Goal: Obtain resource: Download file/media

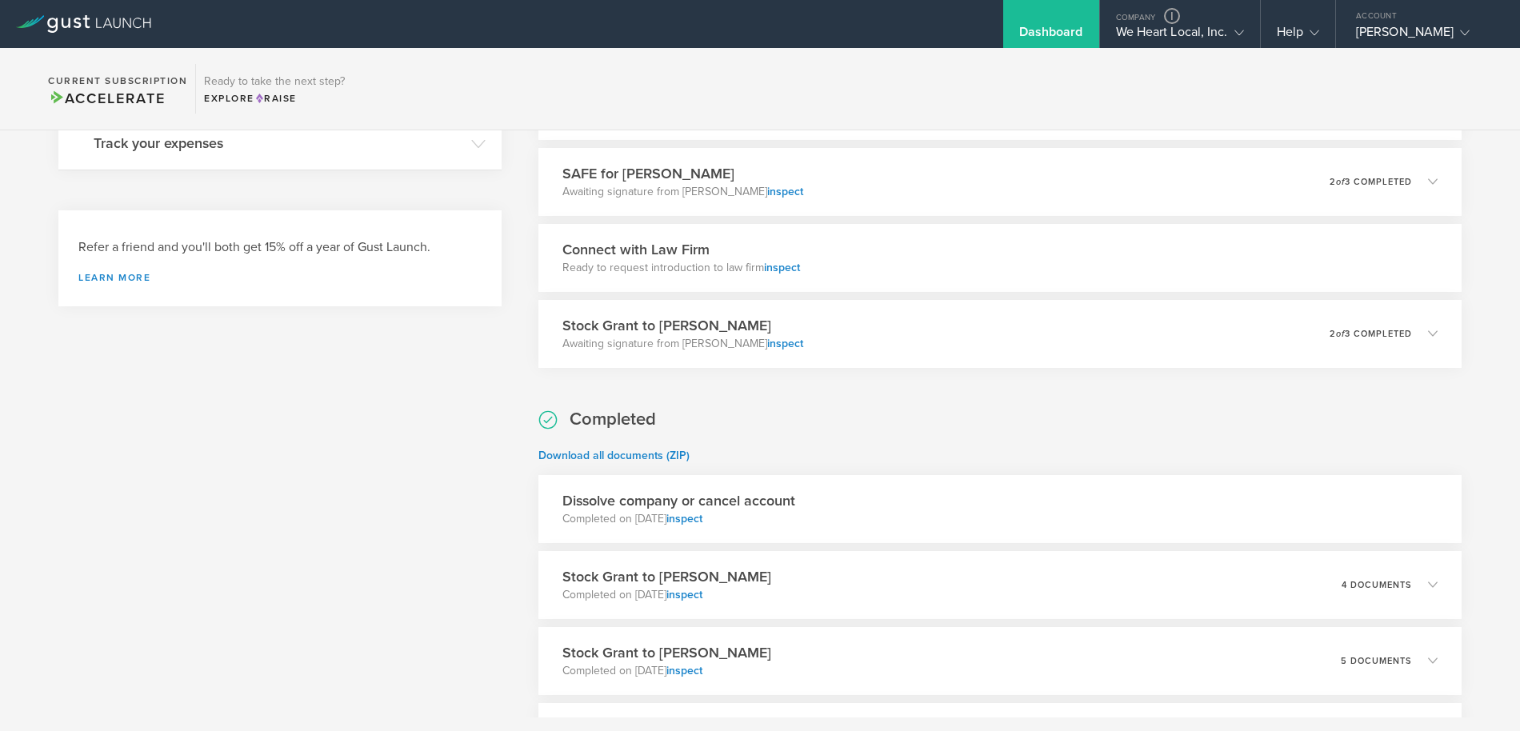
scroll to position [674, 0]
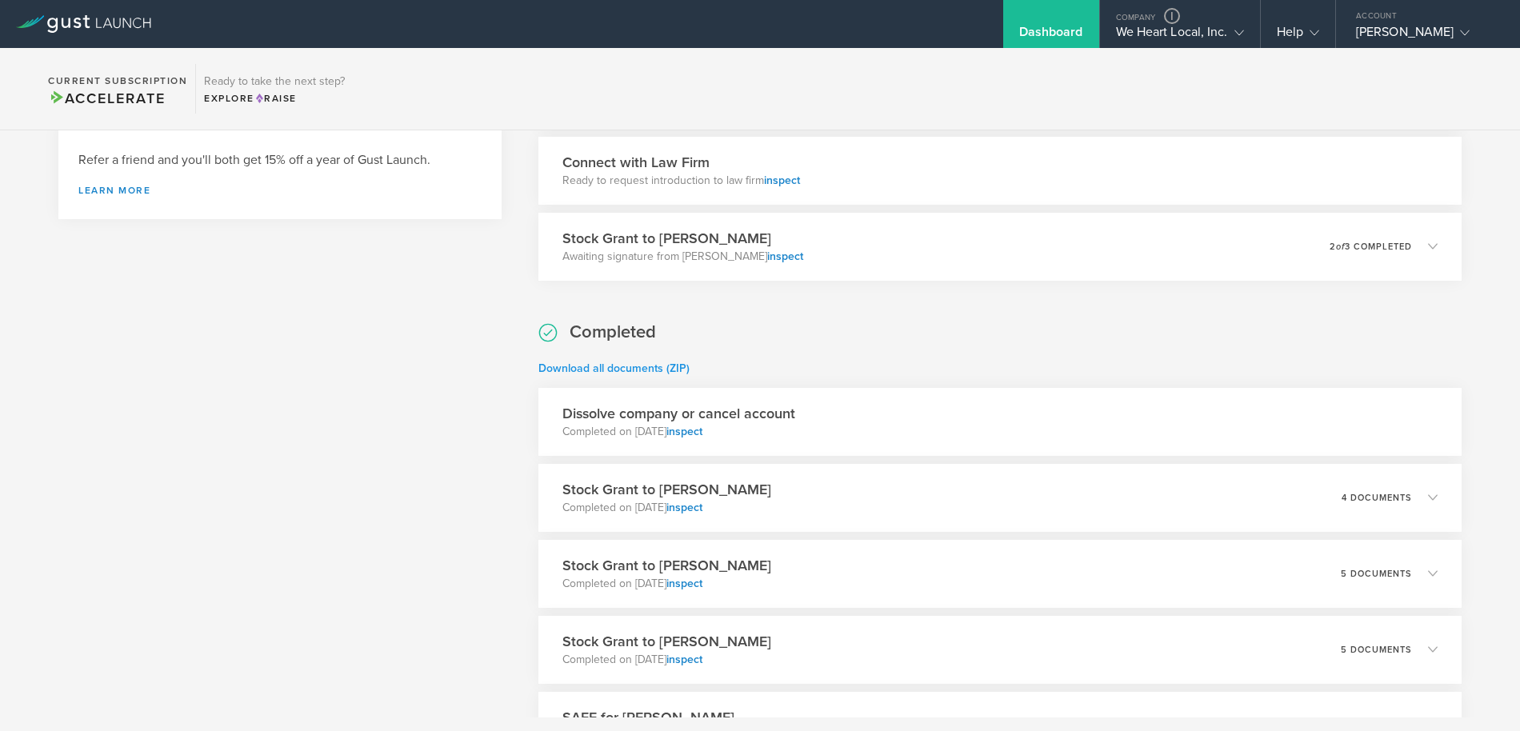
click at [677, 366] on link "Download all documents (ZIP)" at bounding box center [613, 369] width 151 height 14
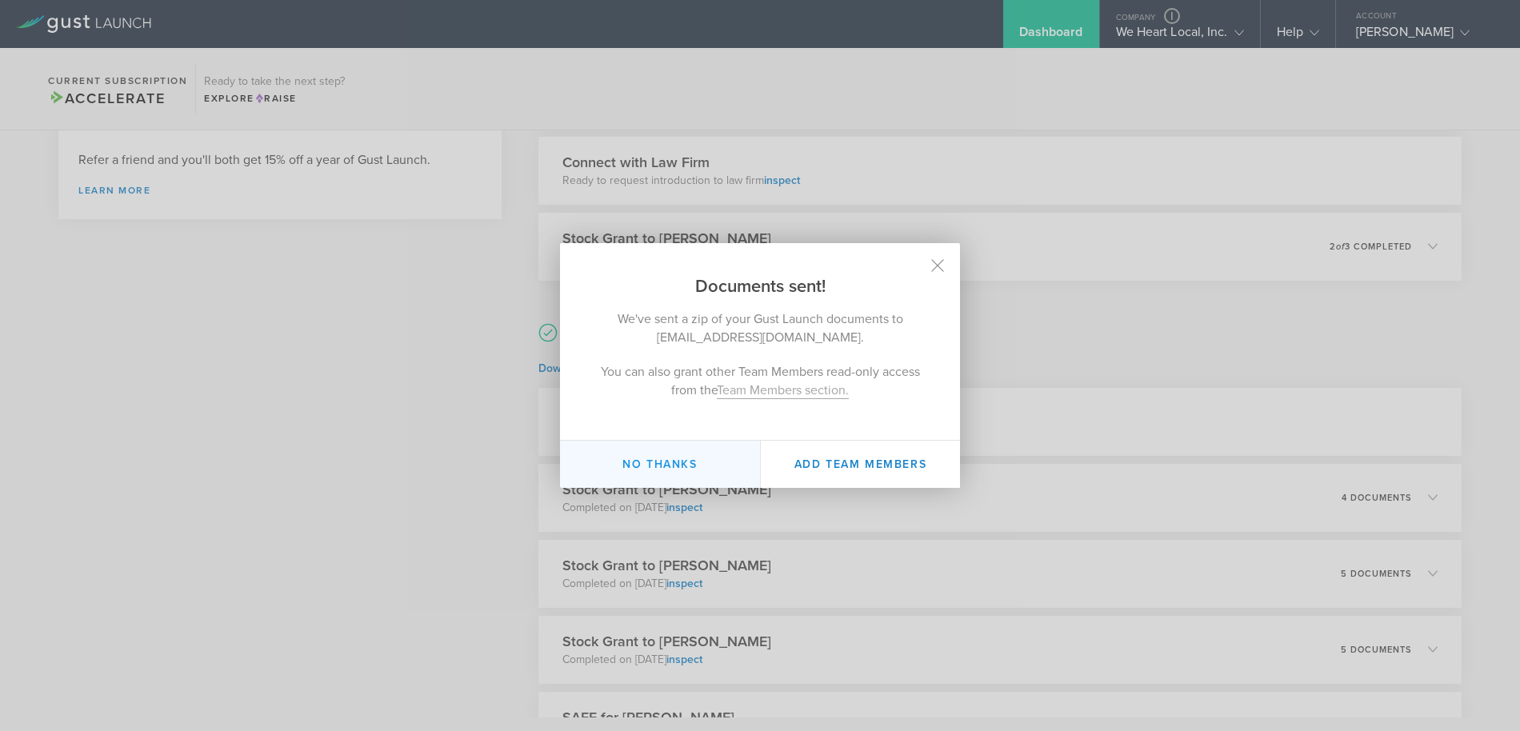
click at [709, 470] on button "No thanks" at bounding box center [660, 464] width 200 height 47
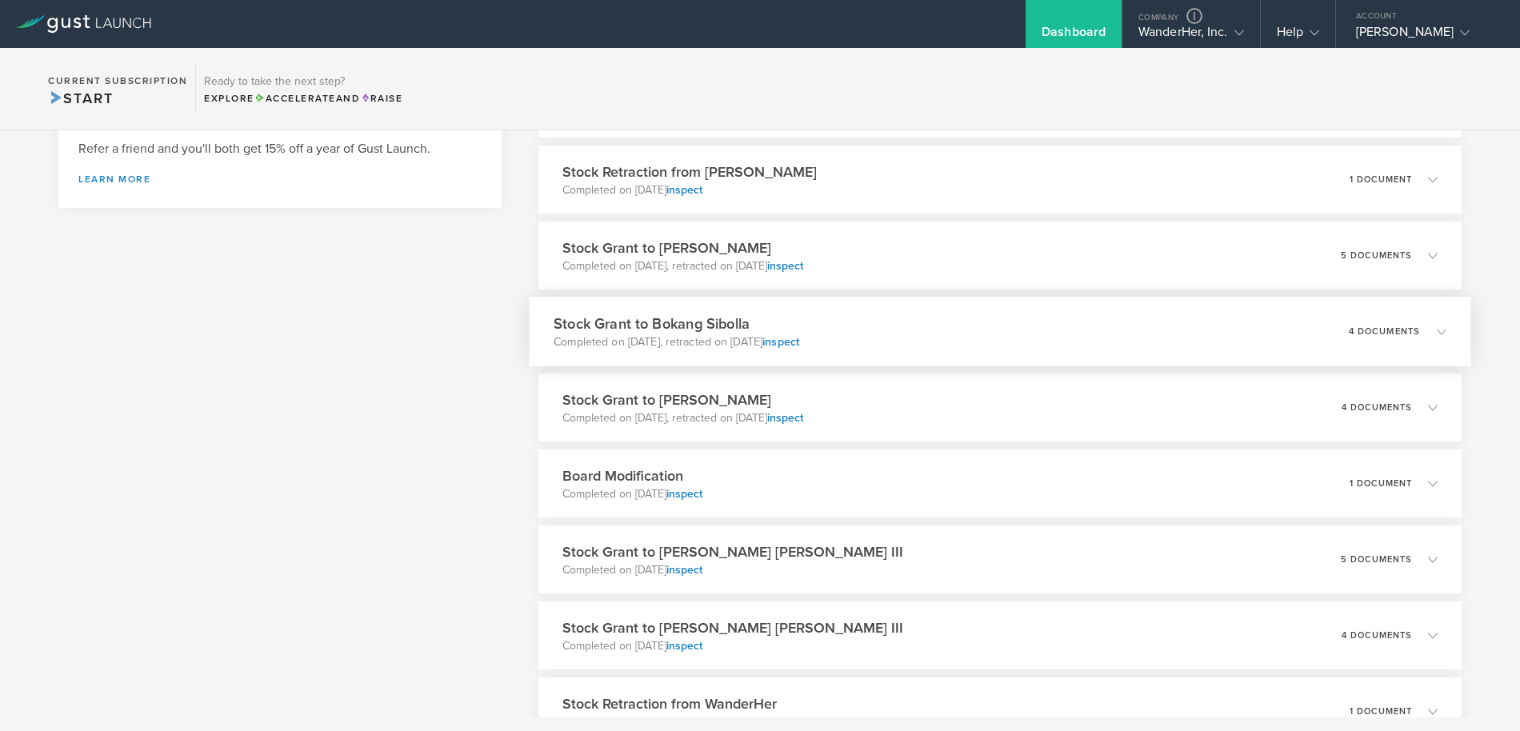
scroll to position [579, 0]
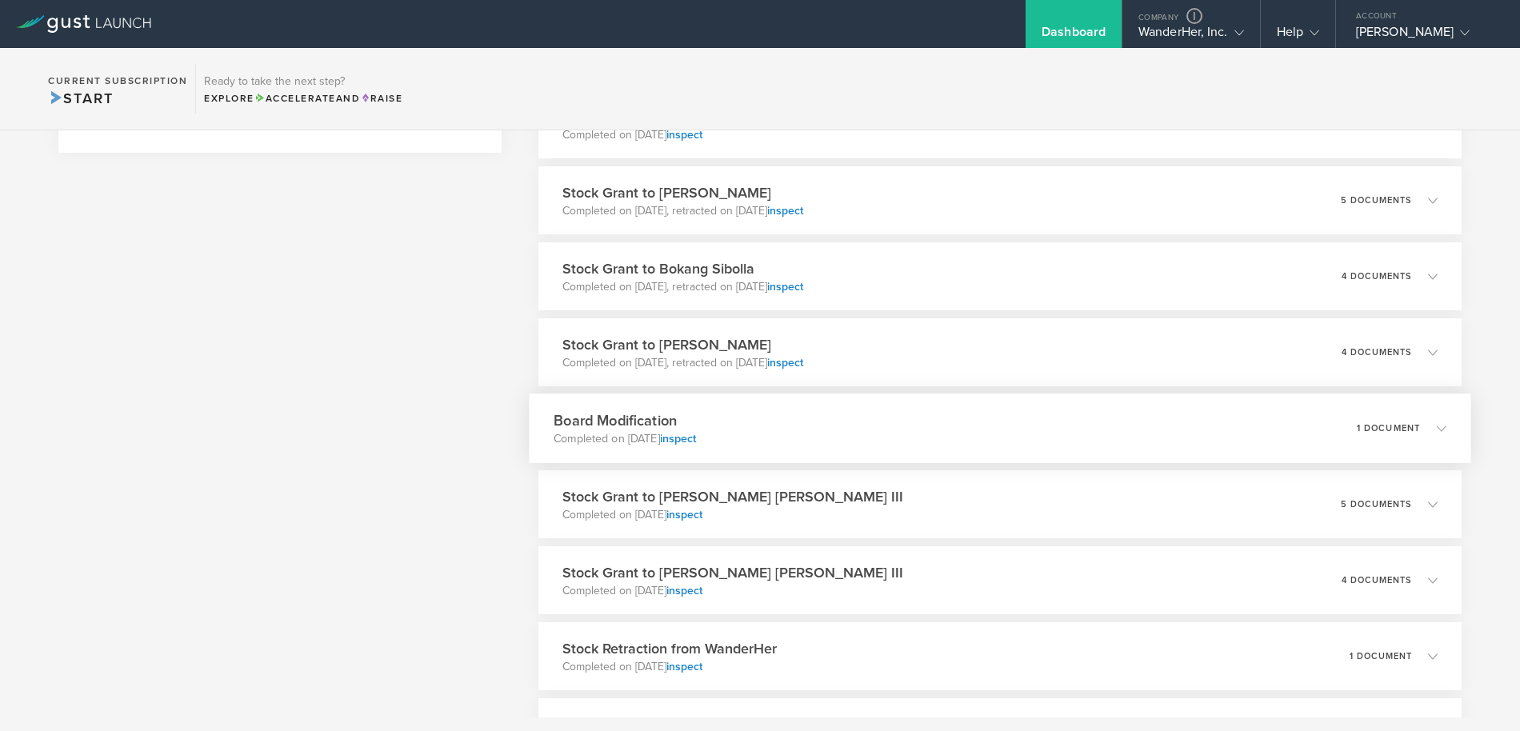
click at [768, 421] on div "Board Modification Completed on Sep 4, 2025 inspect 1 document" at bounding box center [1000, 429] width 942 height 70
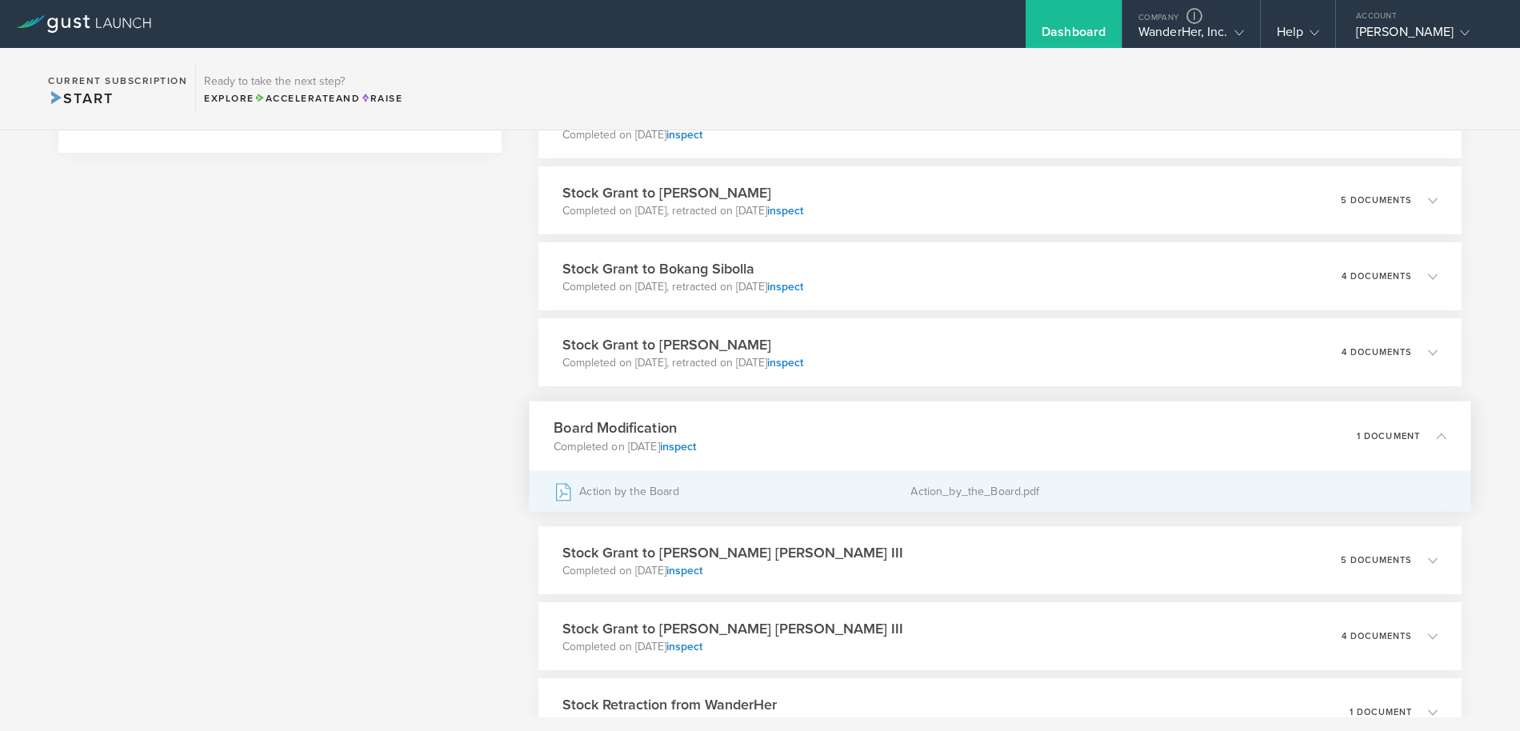
click at [634, 492] on div "Action by the Board" at bounding box center [732, 491] width 357 height 40
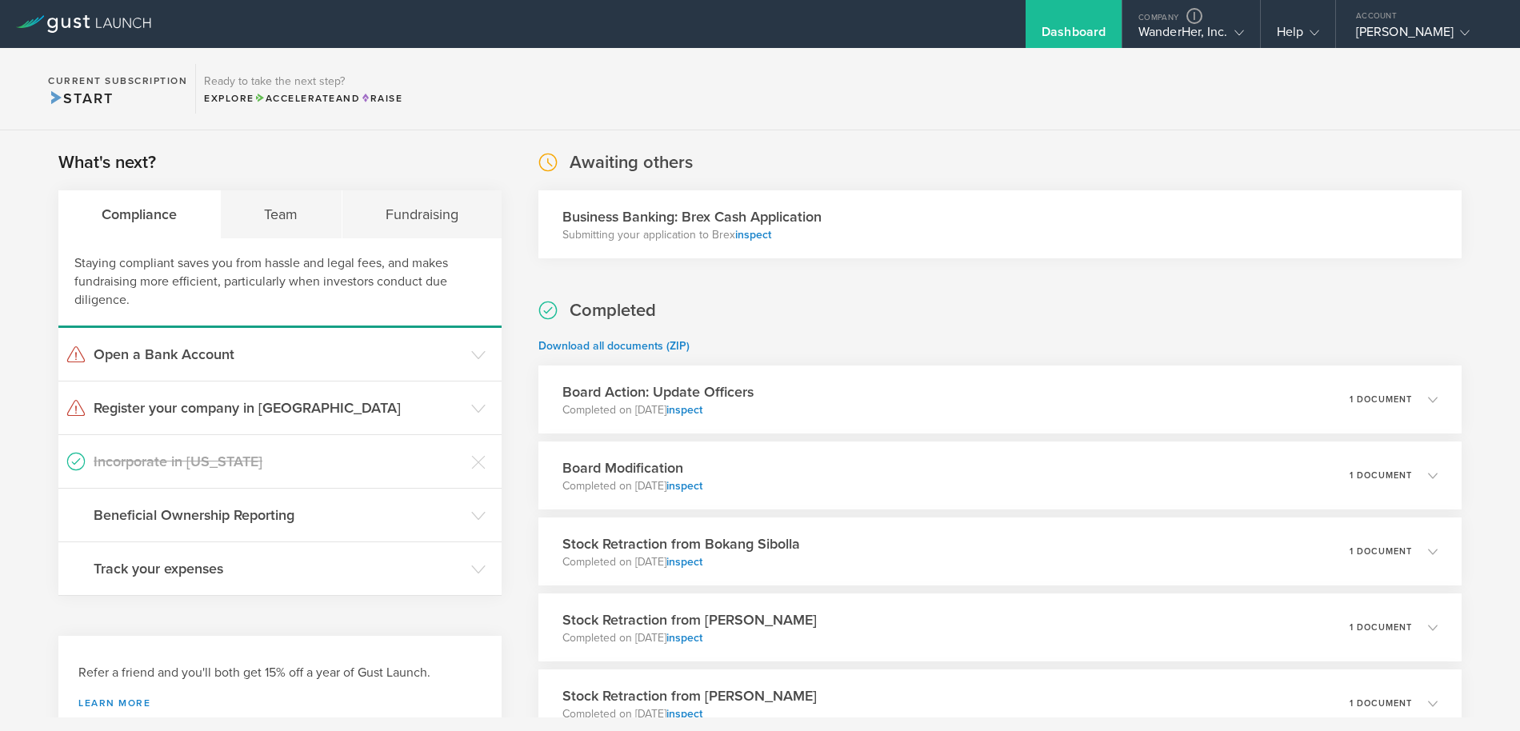
click at [824, 153] on div "Awaiting others Business Banking: Brex Cash Application Submitting your applica…" at bounding box center [999, 204] width 923 height 108
click at [750, 234] on link "inspect" at bounding box center [753, 235] width 36 height 14
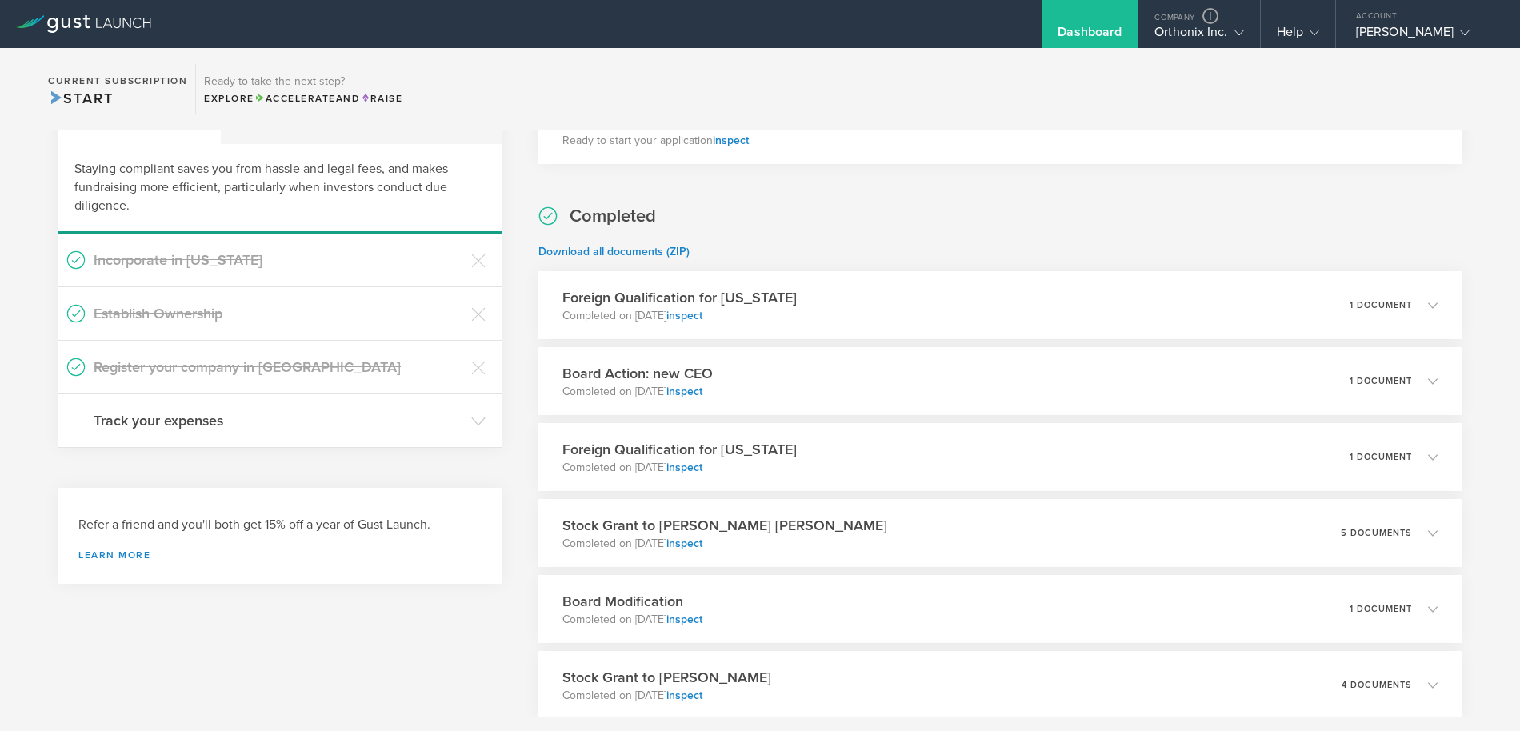
scroll to position [176, 0]
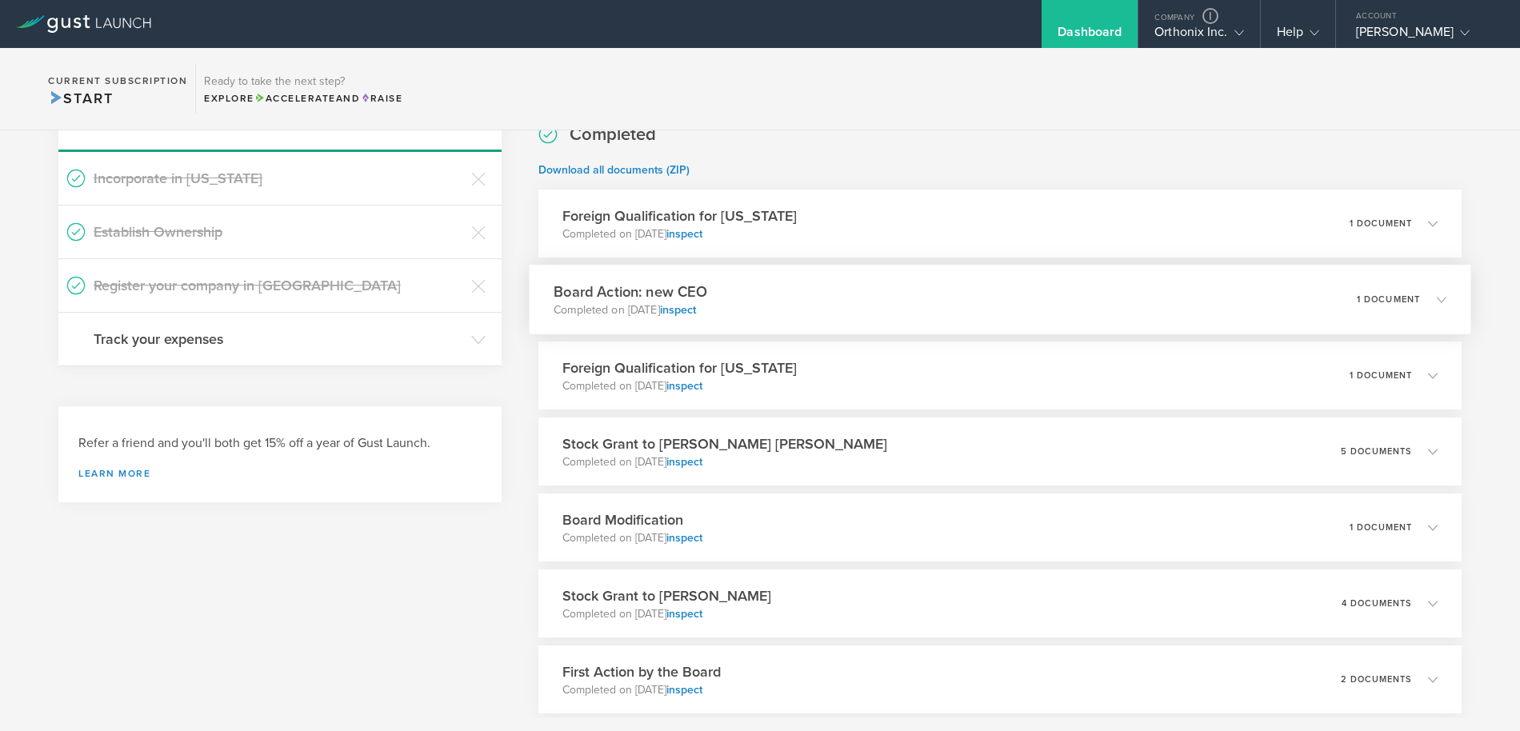
click at [799, 286] on div "Board Action: new CEO Completed on Oct 24, 2024 inspect 1 document" at bounding box center [1000, 300] width 942 height 70
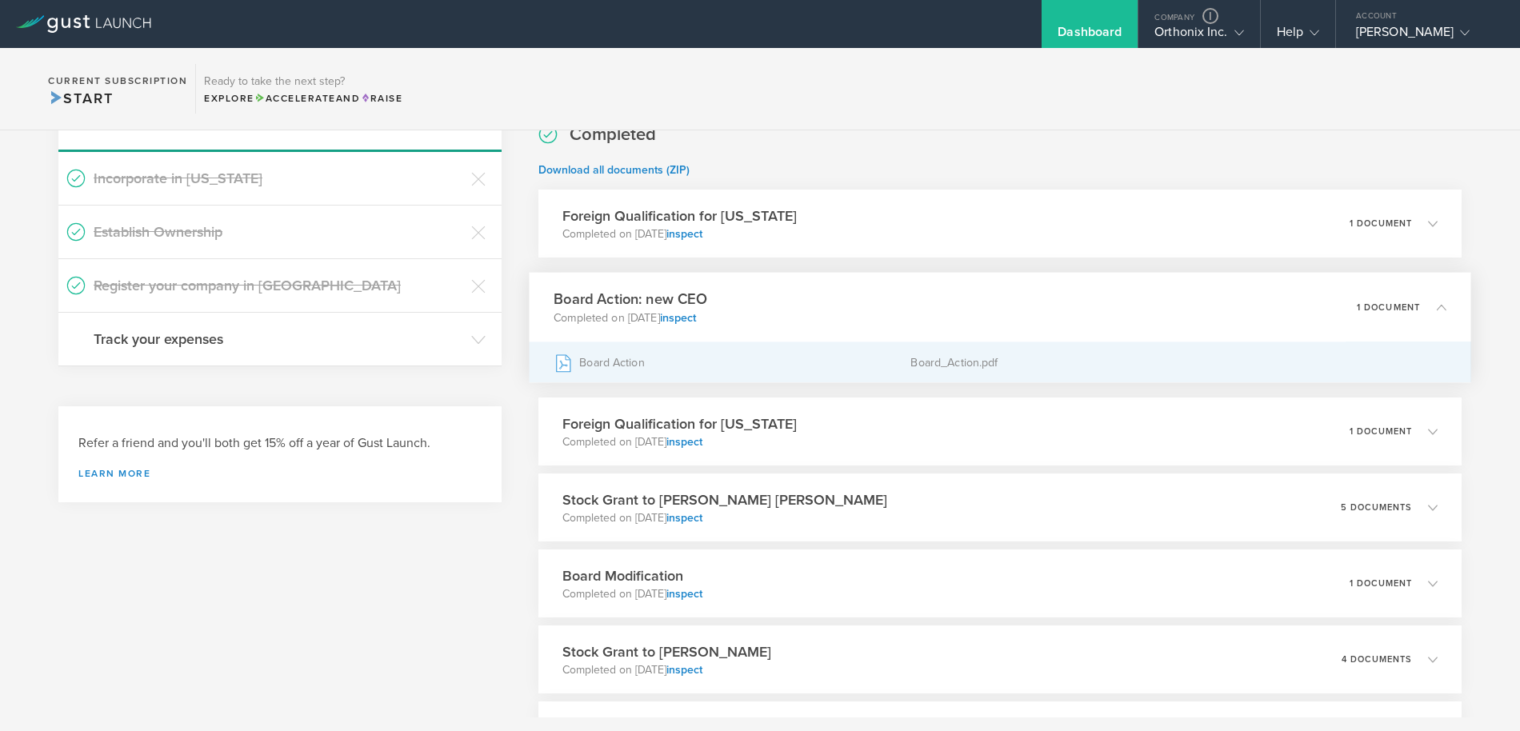
click at [625, 362] on div "Board Action" at bounding box center [732, 362] width 357 height 40
